Goal: Task Accomplishment & Management: Manage account settings

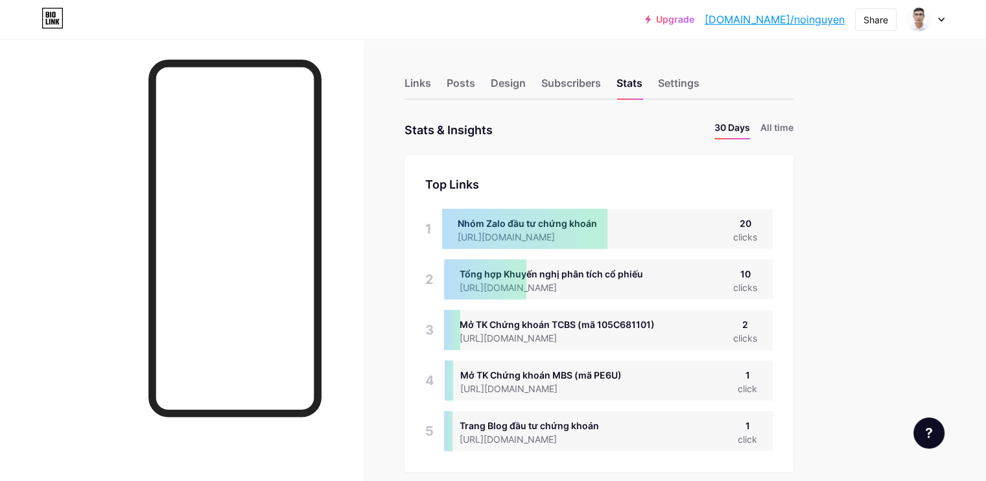
scroll to position [481, 985]
click at [475, 84] on div "Posts" at bounding box center [460, 86] width 29 height 23
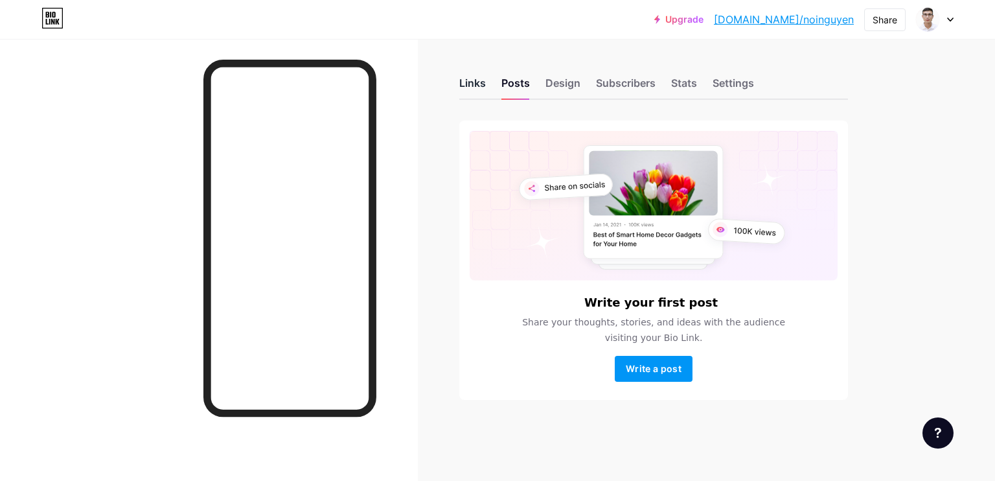
click at [468, 82] on div "Links" at bounding box center [472, 86] width 27 height 23
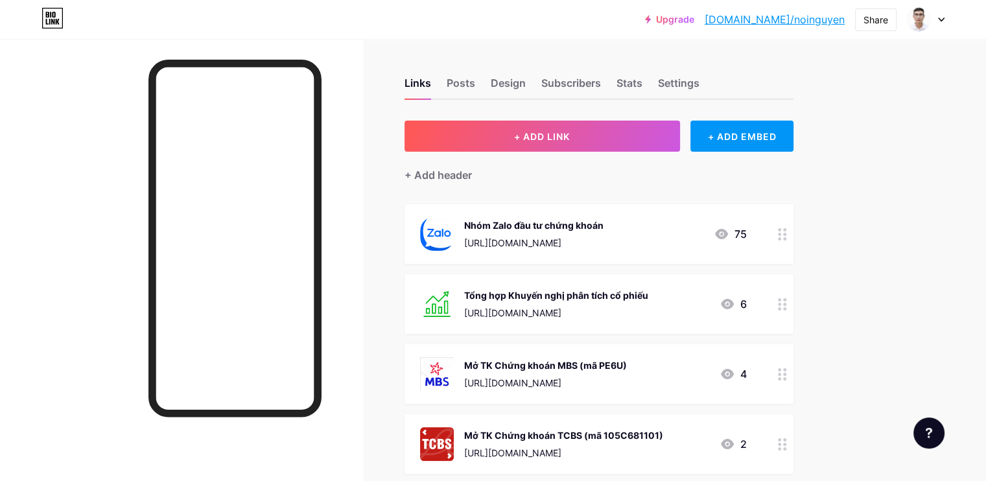
drag, startPoint x: 636, startPoint y: 298, endPoint x: 840, endPoint y: 303, distance: 204.2
click at [786, 303] on circle at bounding box center [784, 304] width 3 height 3
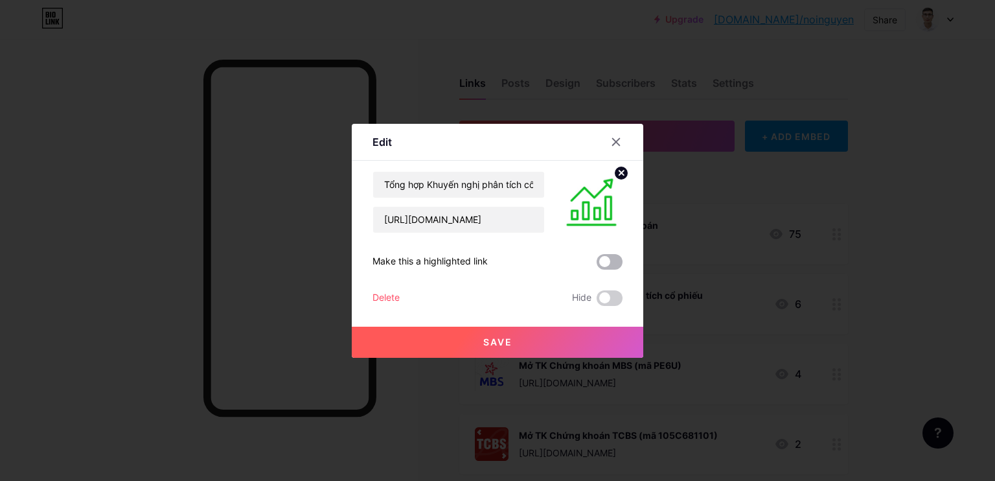
click at [613, 264] on span at bounding box center [610, 262] width 26 height 16
click at [597, 265] on input "checkbox" at bounding box center [597, 265] width 0 height 0
click at [609, 263] on span at bounding box center [610, 262] width 26 height 16
click at [597, 265] on input "checkbox" at bounding box center [597, 265] width 0 height 0
click at [619, 140] on icon at bounding box center [616, 142] width 10 height 10
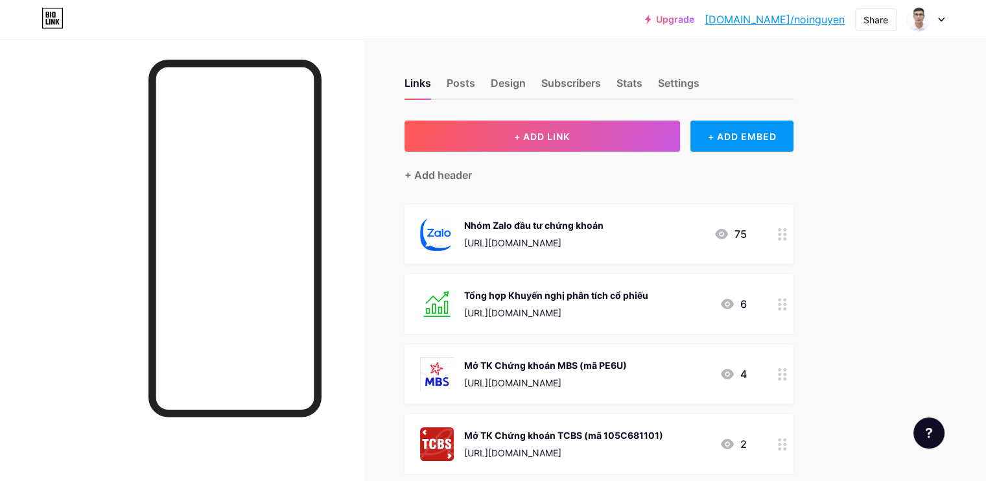
drag, startPoint x: 616, startPoint y: 293, endPoint x: 573, endPoint y: 305, distance: 45.0
click at [573, 305] on div "Tổng hợp Khuyến nghị phân tích cổ phiếu [URL][DOMAIN_NAME]" at bounding box center [556, 304] width 184 height 34
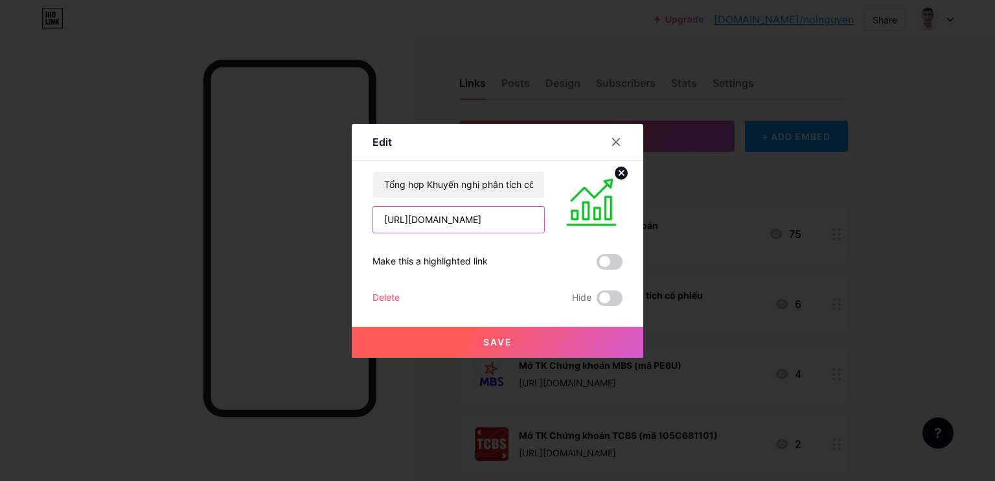
click at [481, 227] on input "[URL][DOMAIN_NAME]" at bounding box center [458, 220] width 171 height 26
click at [619, 141] on icon at bounding box center [616, 142] width 10 height 10
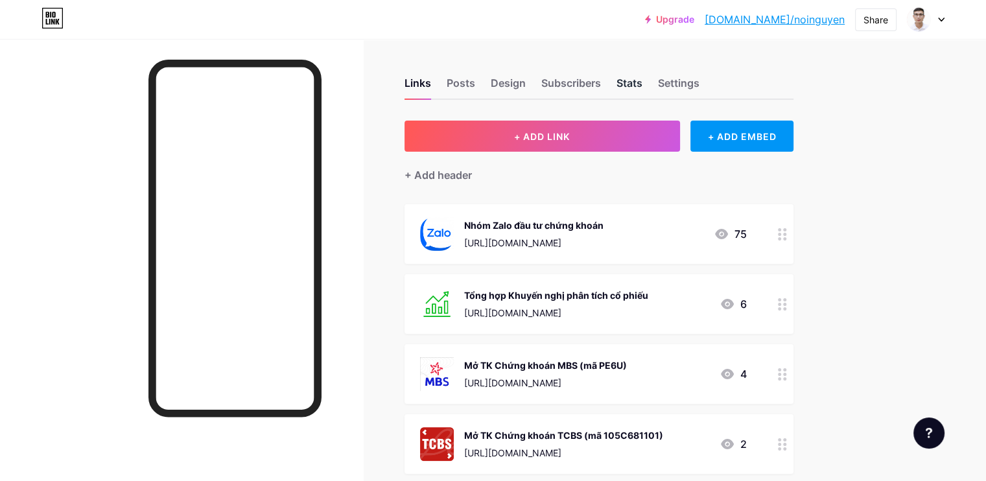
click at [642, 83] on div "Stats" at bounding box center [629, 86] width 26 height 23
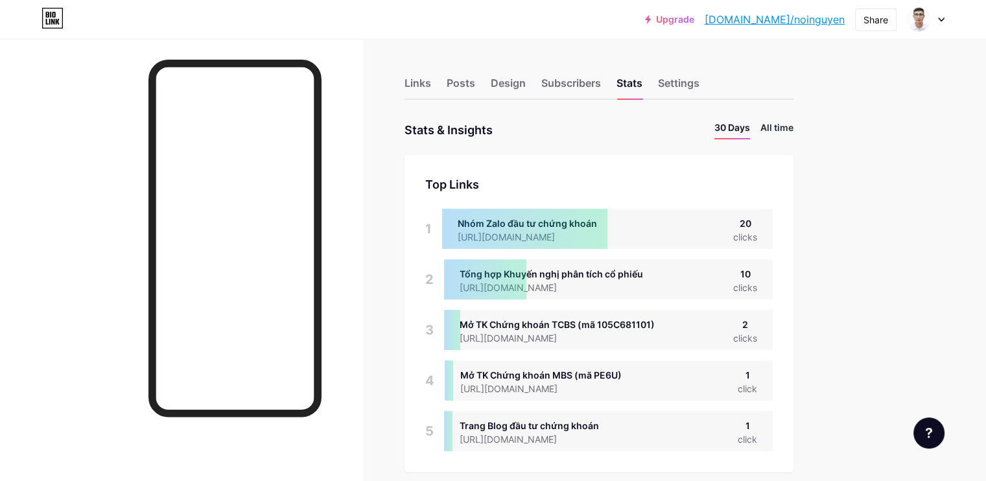
click at [793, 127] on li "All time" at bounding box center [776, 130] width 33 height 19
